Goal: Transaction & Acquisition: Purchase product/service

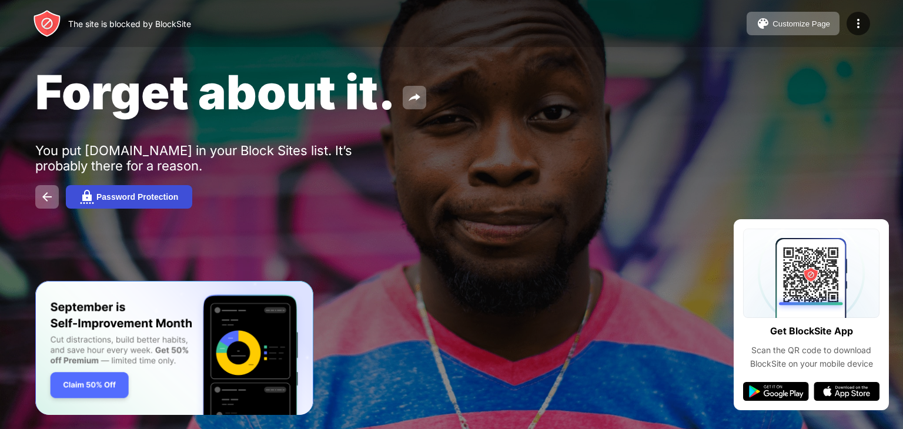
click at [157, 205] on button "Password Protection" at bounding box center [129, 197] width 126 height 24
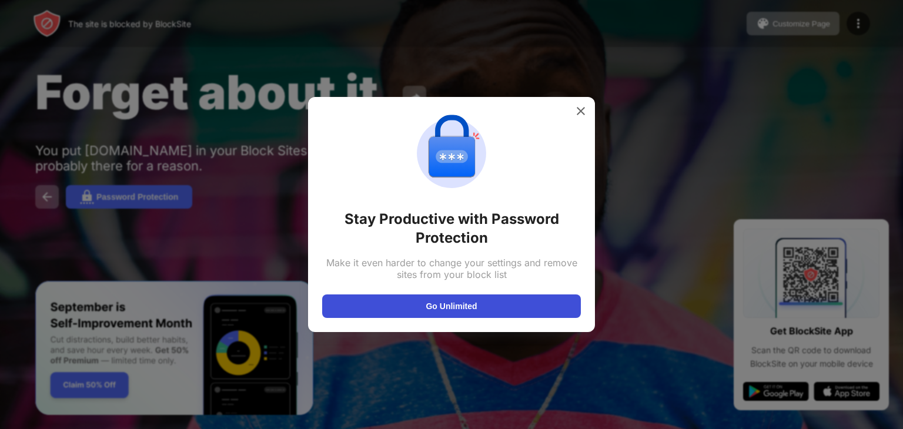
click at [455, 309] on button "Go Unlimited" at bounding box center [451, 307] width 259 height 24
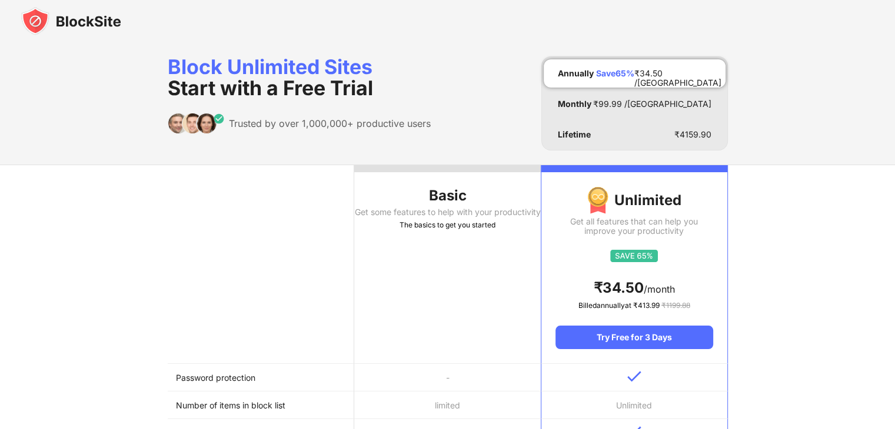
click at [38, 15] on img at bounding box center [71, 21] width 100 height 28
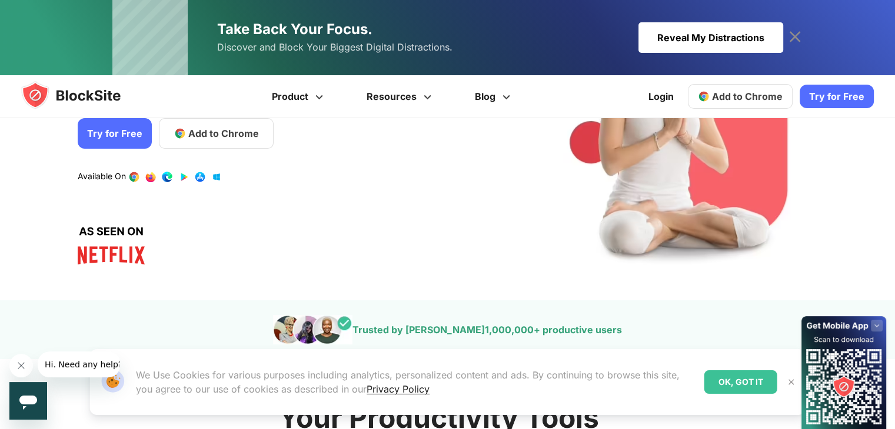
scroll to position [196, 0]
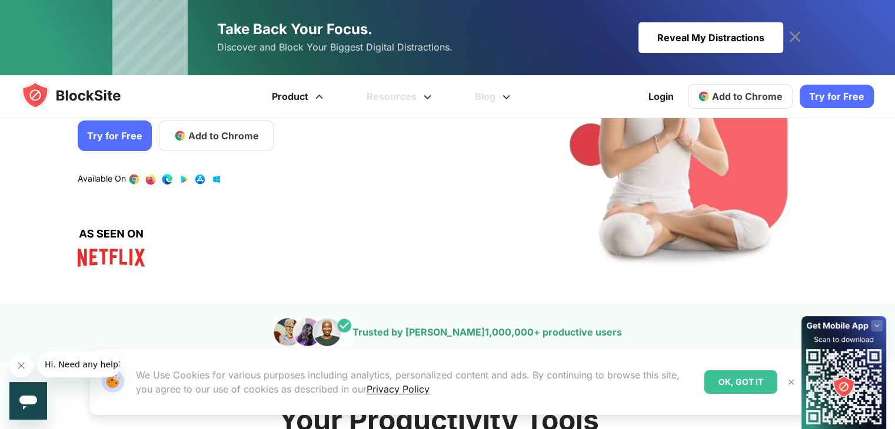
click at [301, 103] on link "Product" at bounding box center [299, 96] width 95 height 42
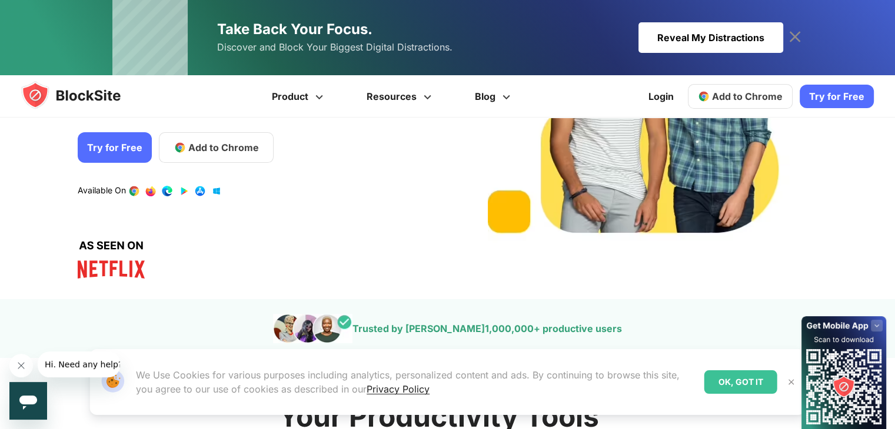
click at [696, 42] on div "Reveal My Distractions" at bounding box center [710, 37] width 145 height 31
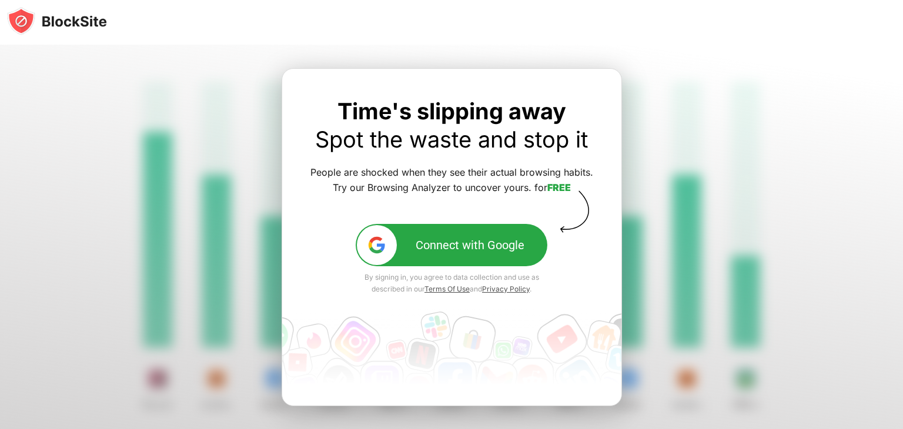
click at [381, 234] on div at bounding box center [377, 245] width 40 height 40
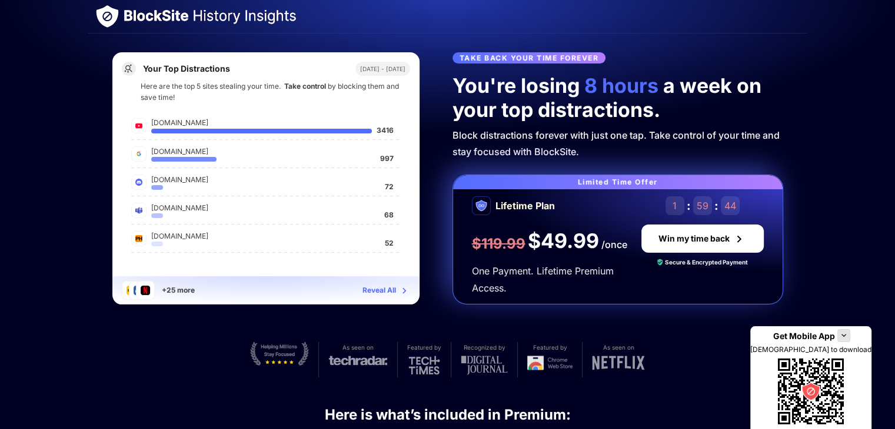
click at [385, 295] on div "Reveal All" at bounding box center [379, 291] width 34 height 12
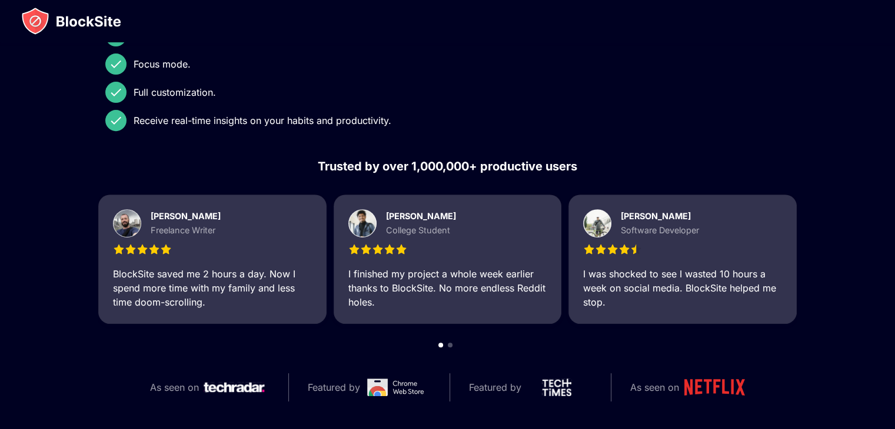
scroll to position [433, 0]
drag, startPoint x: 399, startPoint y: 252, endPoint x: 329, endPoint y: 259, distance: 71.0
click at [329, 259] on div "[PERSON_NAME] Freelance Writer BlockSite saved me 2 hours a day. Now I spend mo…" at bounding box center [447, 259] width 698 height 129
drag, startPoint x: 671, startPoint y: 252, endPoint x: 678, endPoint y: 255, distance: 6.9
click at [672, 252] on div at bounding box center [682, 249] width 198 height 12
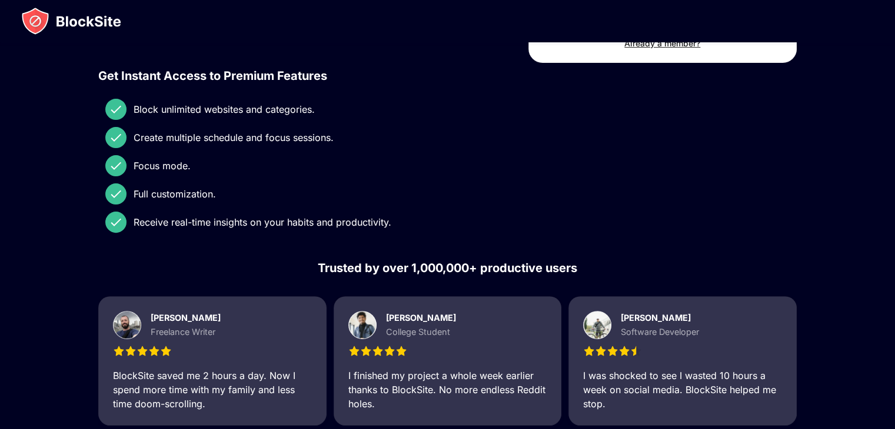
scroll to position [315, 0]
